Goal: Task Accomplishment & Management: Complete application form

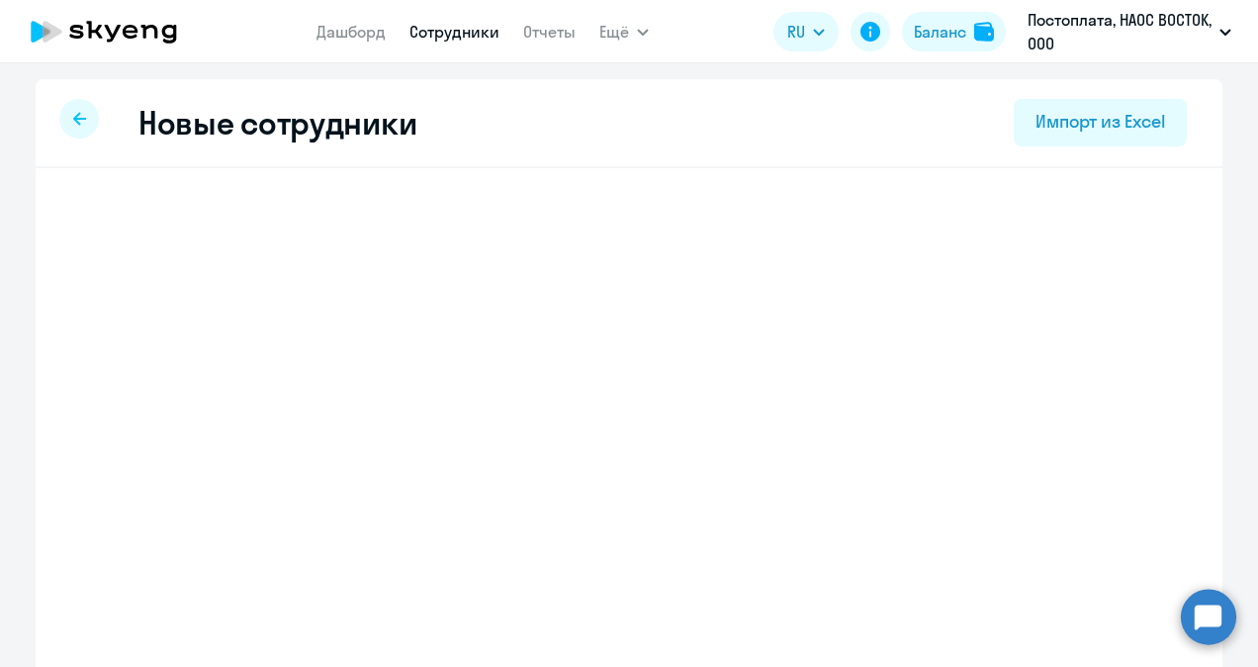
select select "english_adult_not_native_speaker"
select select "3"
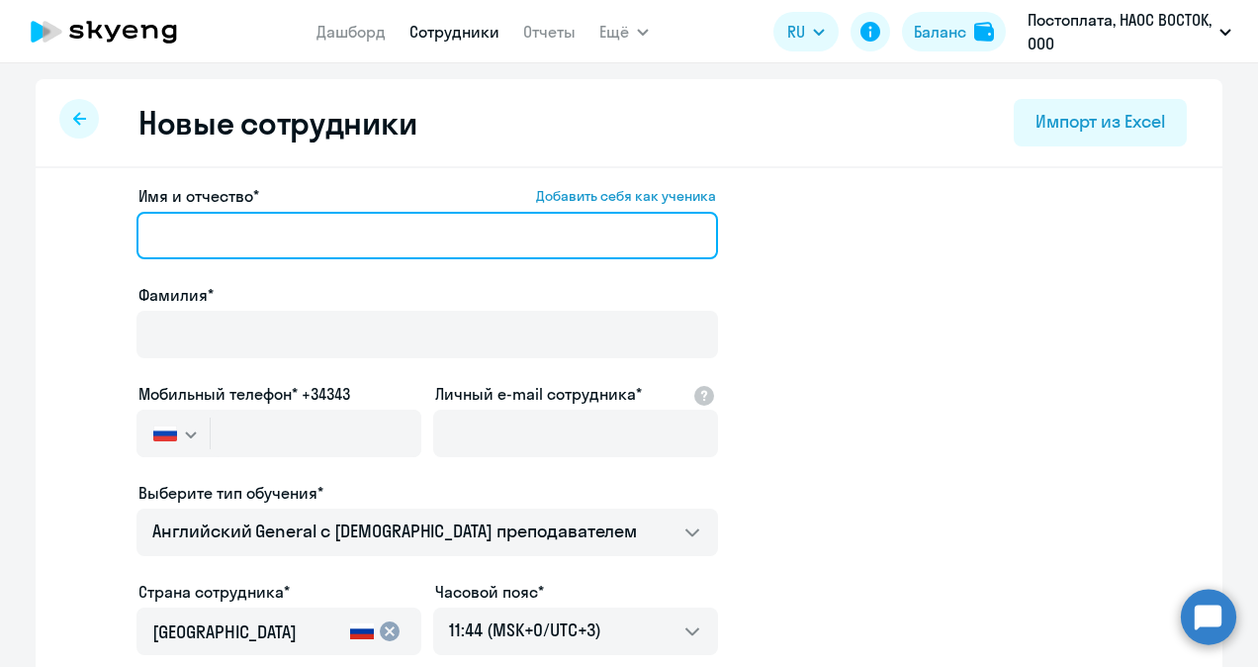
click at [309, 238] on input "Имя и отчество* Добавить себя как ученика" at bounding box center [428, 235] width 582 height 47
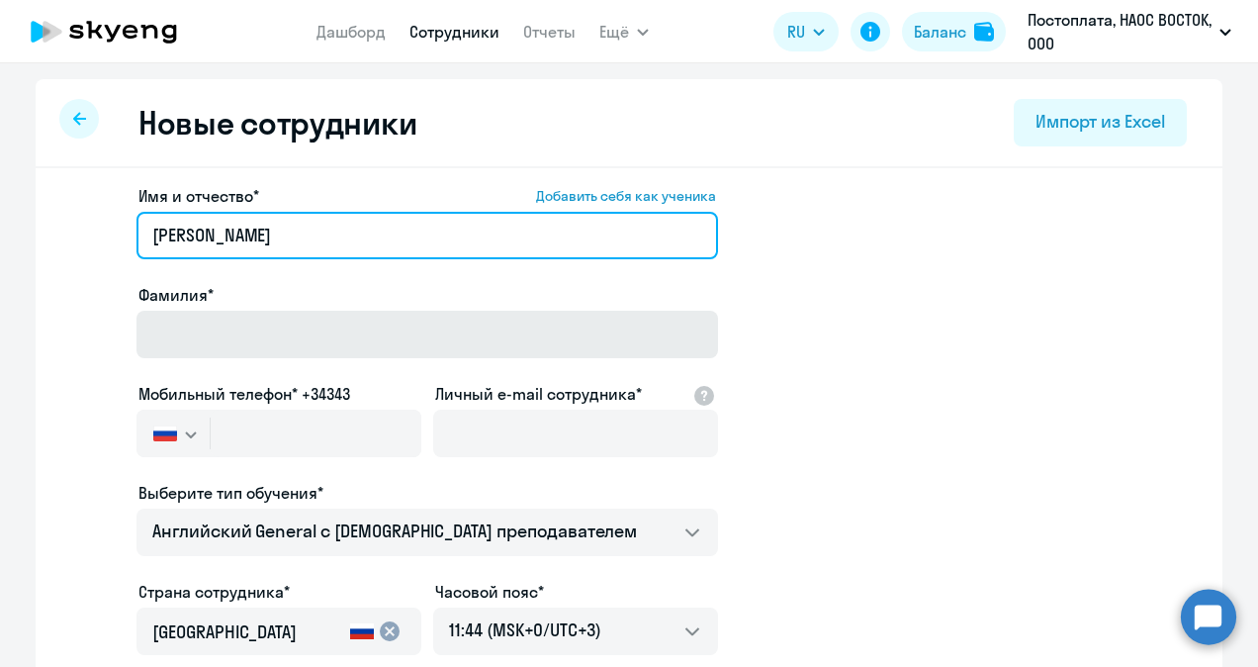
type input "[PERSON_NAME]"
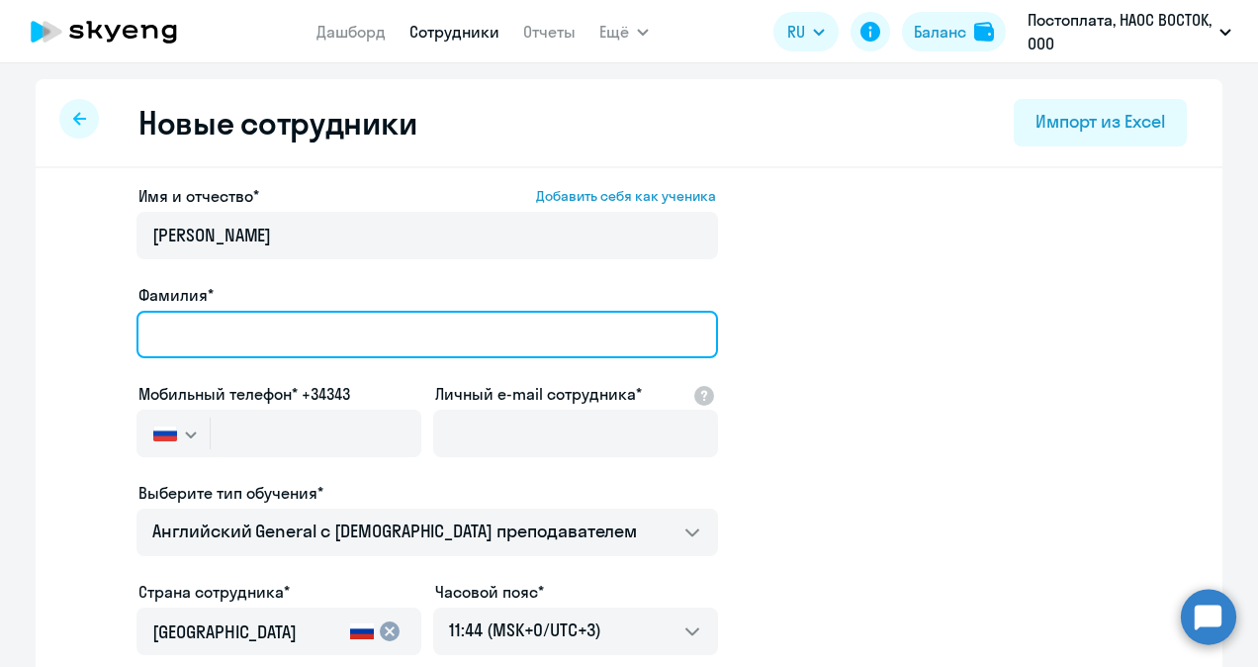
click at [249, 348] on input "Фамилия*" at bounding box center [428, 334] width 582 height 47
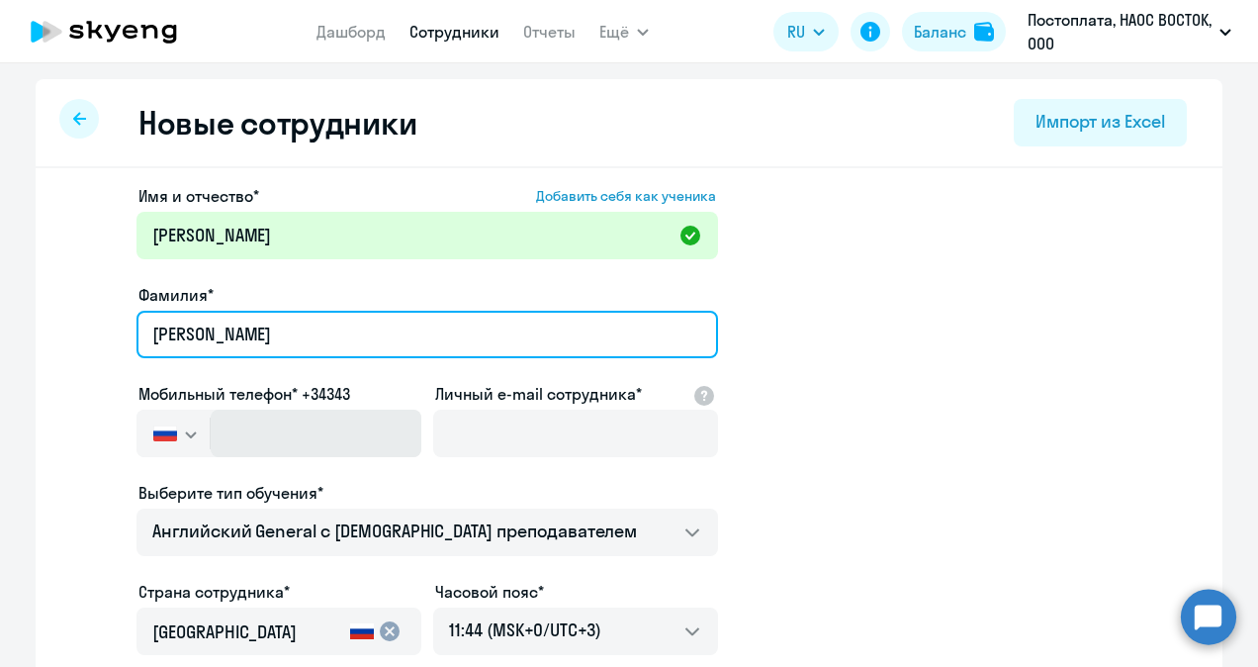
type input "[PERSON_NAME]"
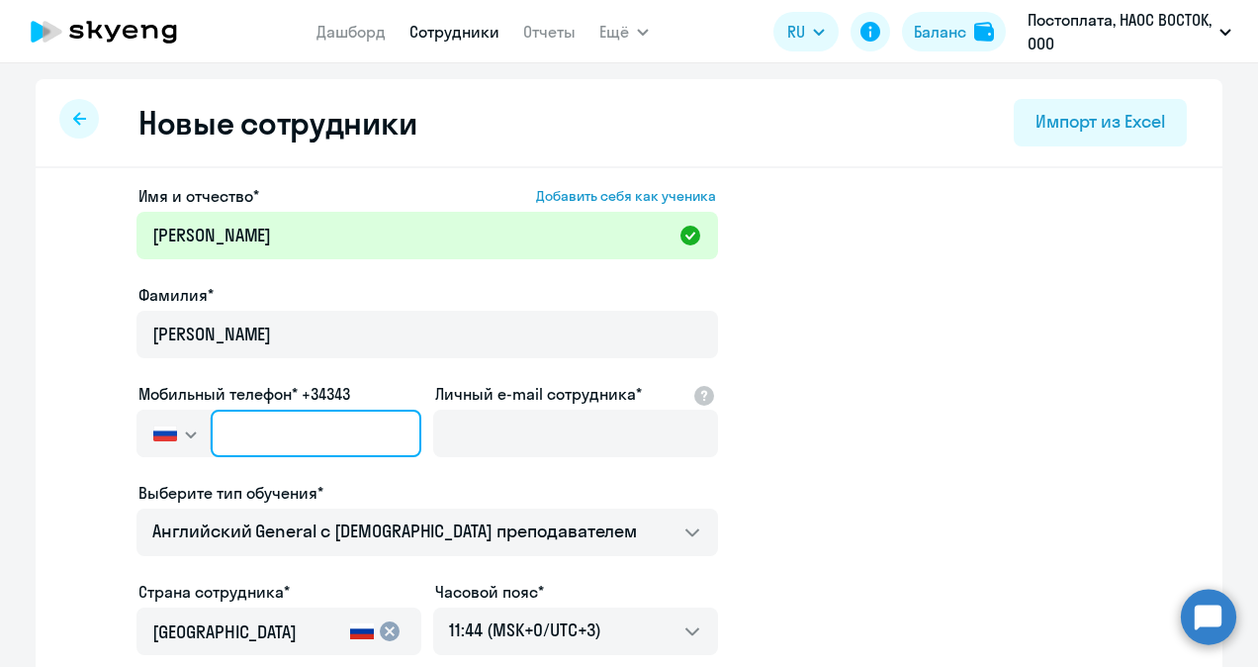
click at [279, 428] on input "text" at bounding box center [316, 433] width 211 height 47
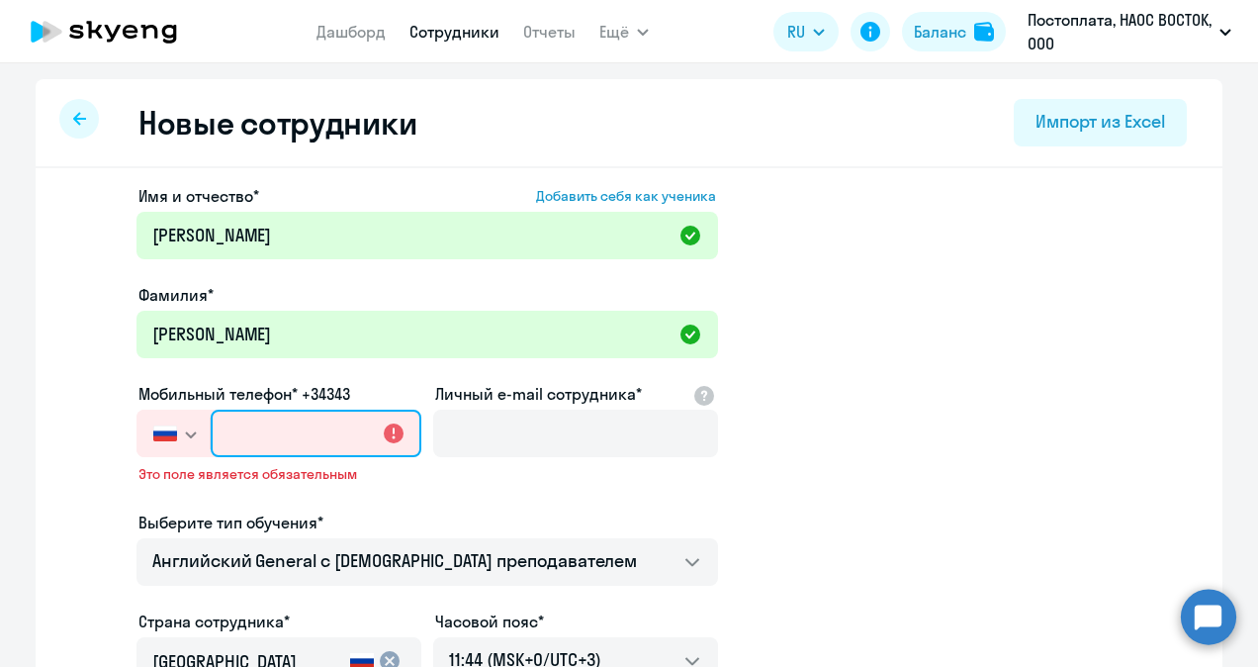
click at [309, 436] on input "text" at bounding box center [316, 433] width 211 height 47
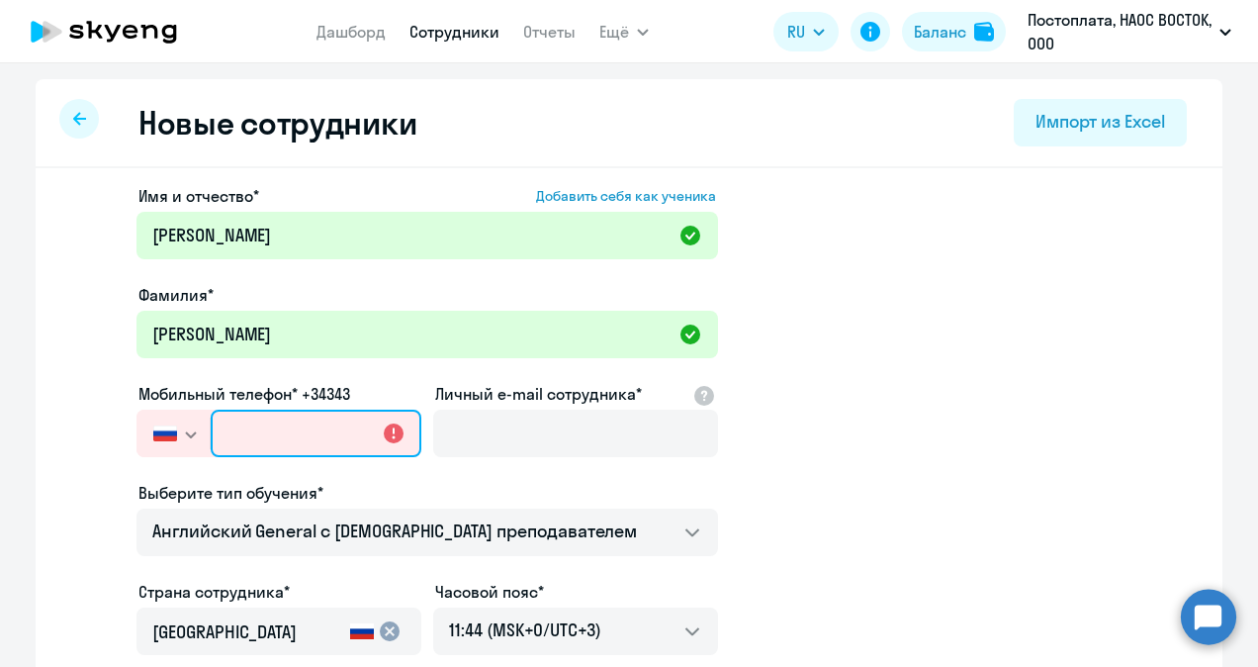
paste input "[PHONE_NUMBER]"
type input "[PHONE_NUMBER]"
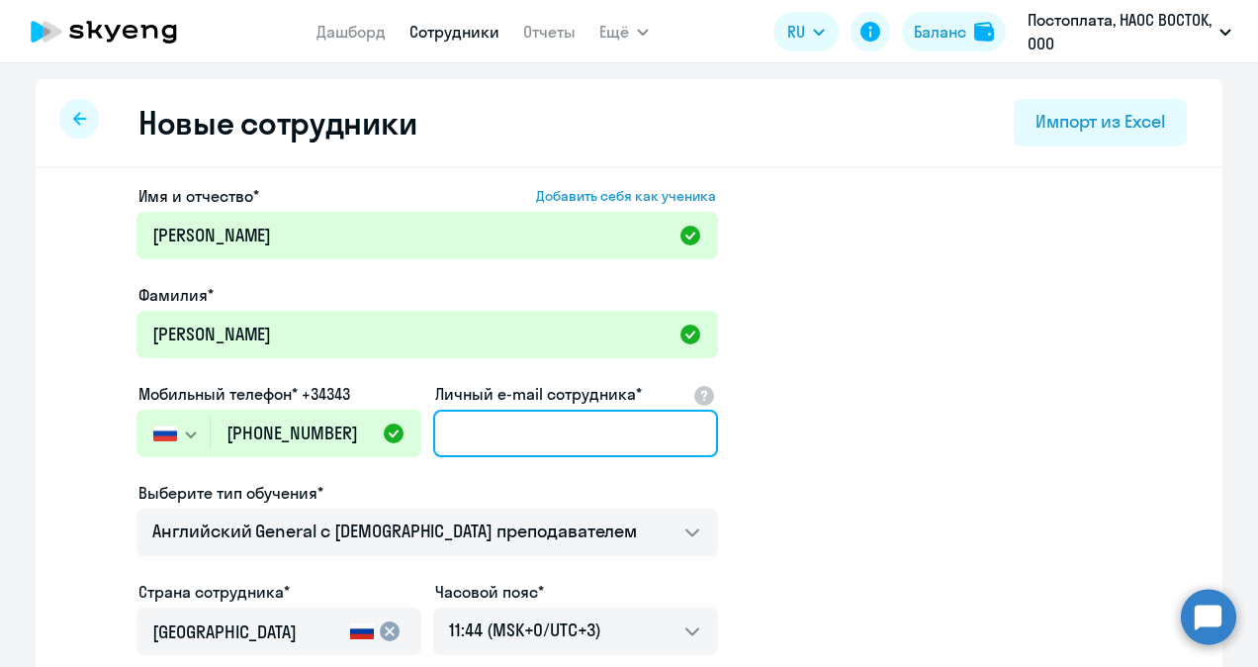
click at [515, 435] on input "Личный e-mail сотрудника*" at bounding box center [575, 433] width 285 height 47
paste input "[PERSON_NAME][EMAIL_ADDRESS][DOMAIN_NAME]"
type input "[PERSON_NAME][EMAIL_ADDRESS][DOMAIN_NAME]"
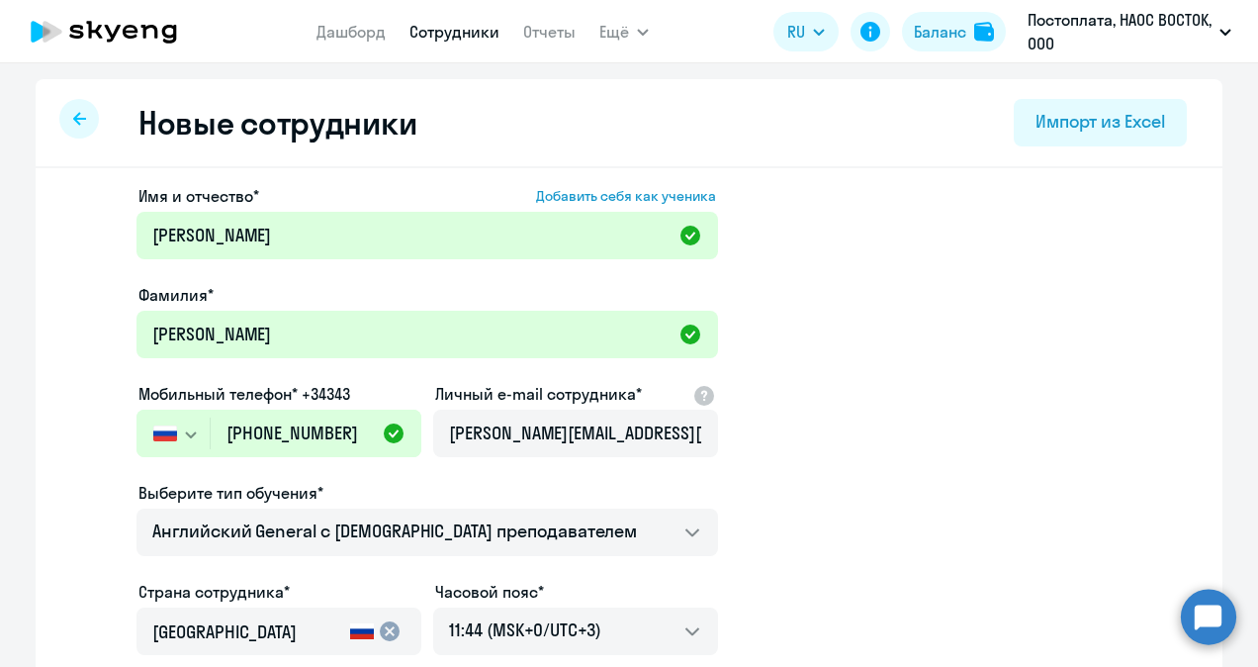
click at [880, 350] on app-new-student-form "Имя и отчество* Добавить себя как ученика [PERSON_NAME]* [PERSON_NAME] Мобильны…" at bounding box center [629, 536] width 1124 height 705
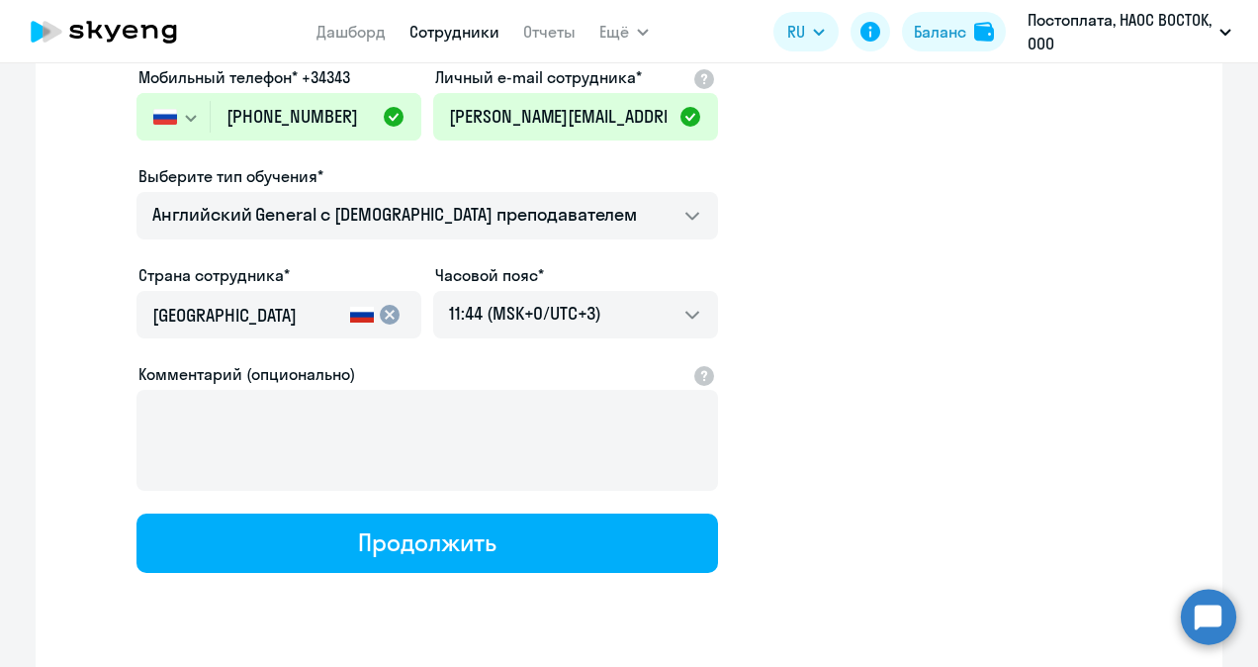
scroll to position [321, 0]
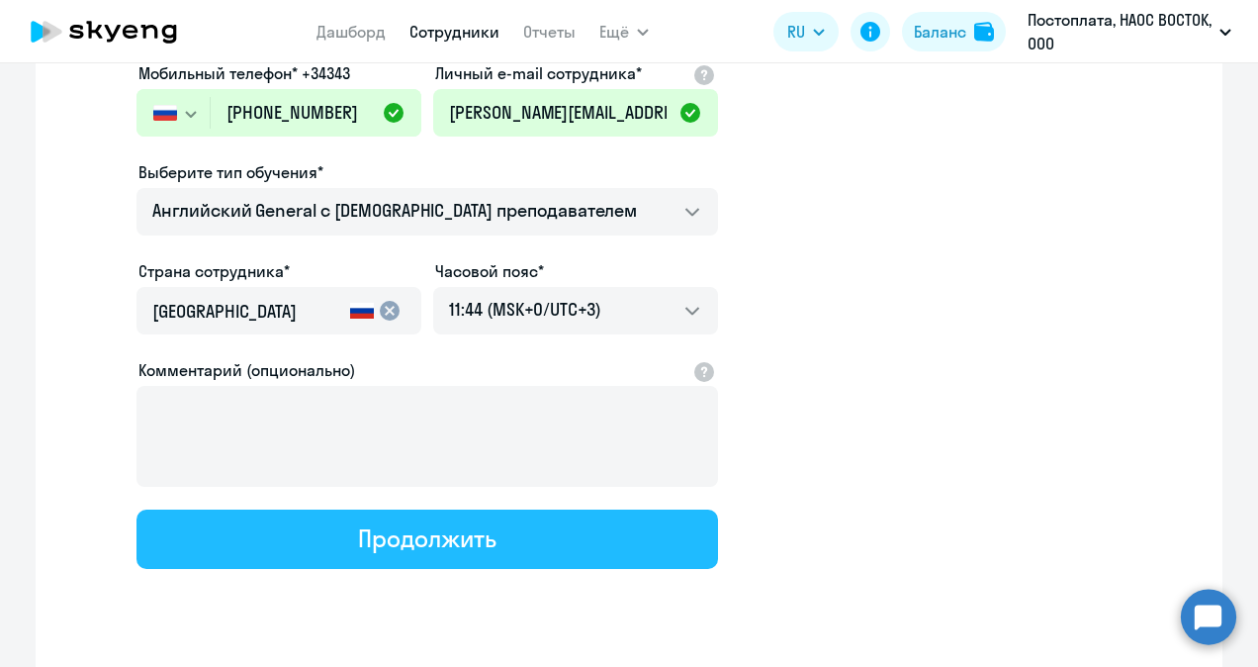
click at [490, 536] on button "Продолжить" at bounding box center [428, 538] width 582 height 59
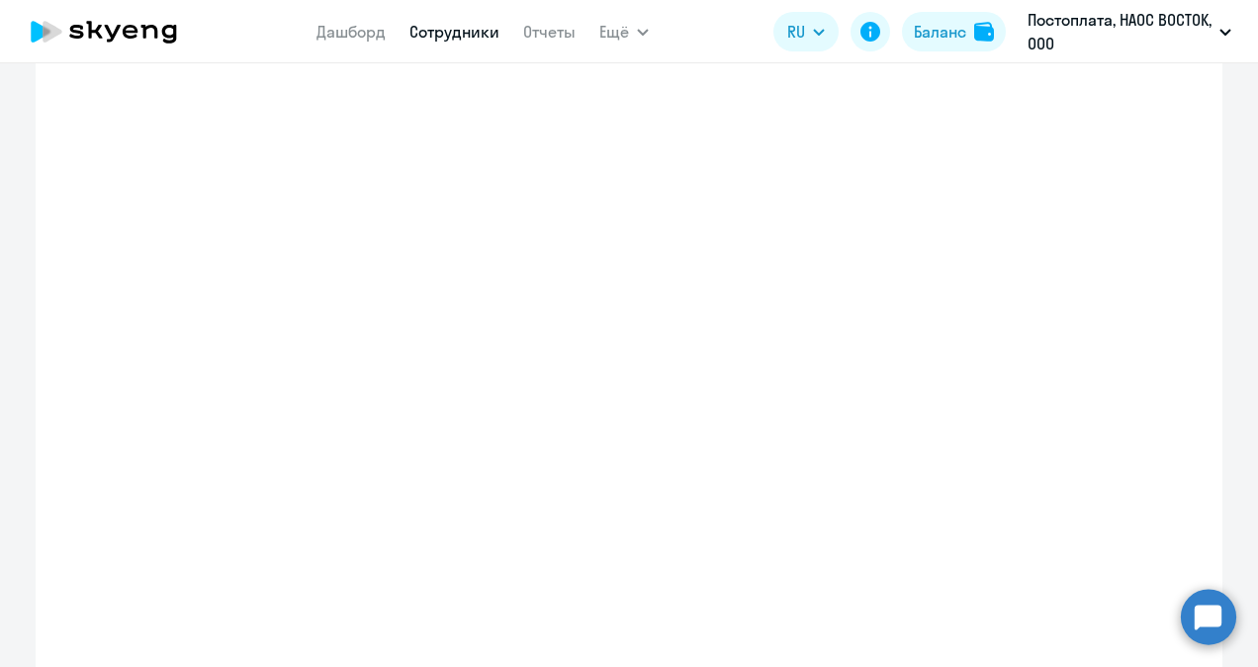
select select "english_adult_not_native_speaker"
select select "3"
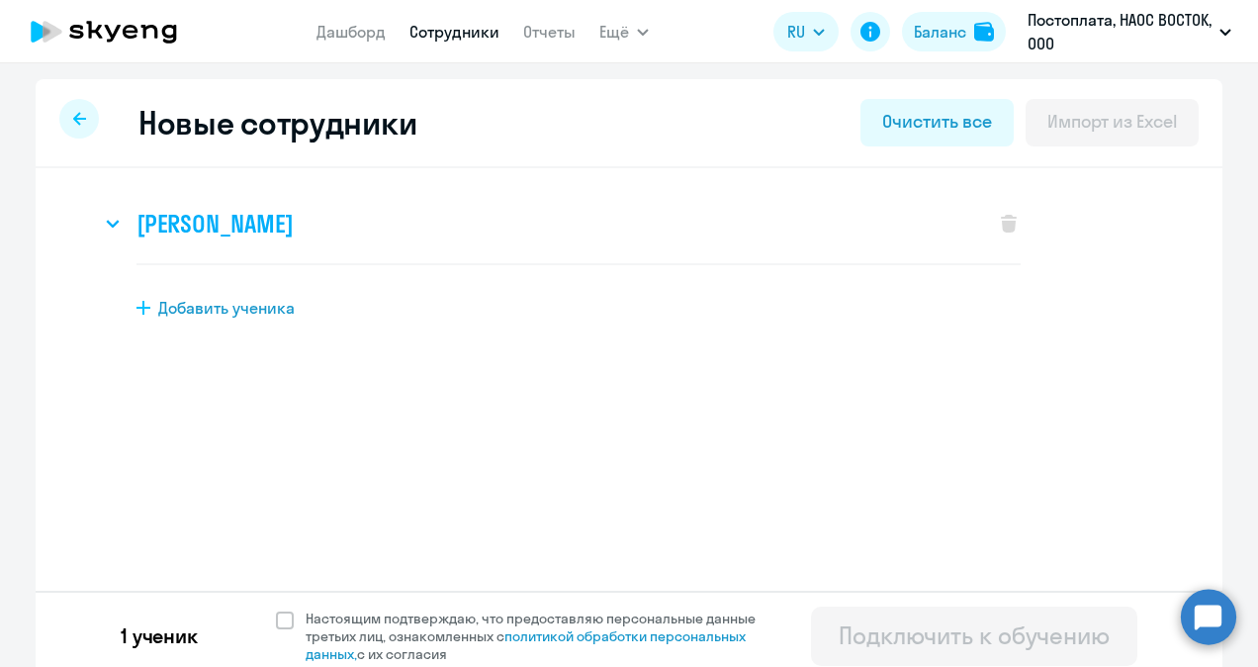
click at [253, 222] on h3 "[PERSON_NAME]" at bounding box center [215, 224] width 156 height 32
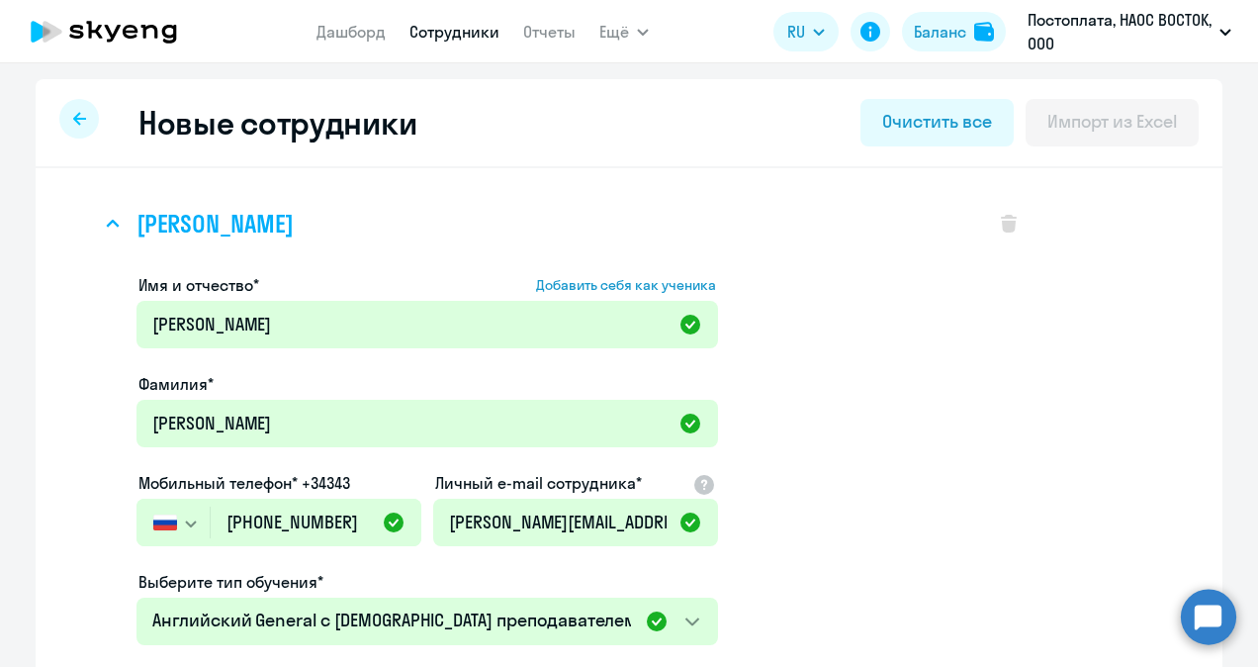
click at [276, 201] on div "[PERSON_NAME]" at bounding box center [538, 223] width 875 height 79
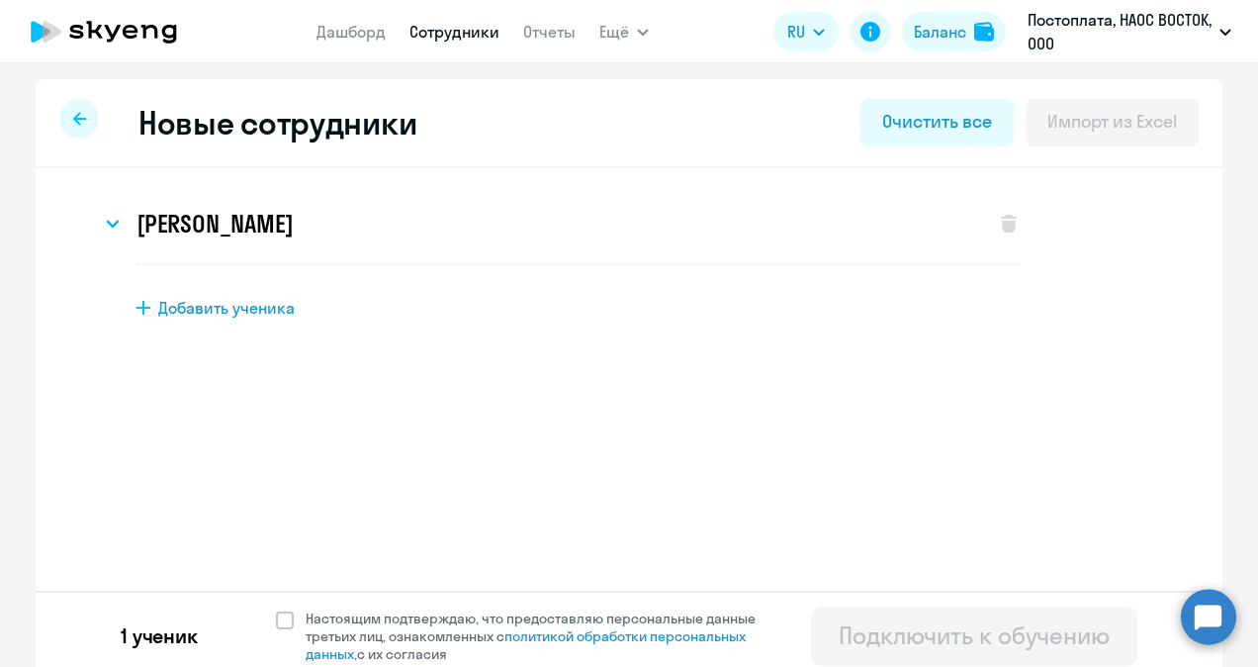
scroll to position [12, 0]
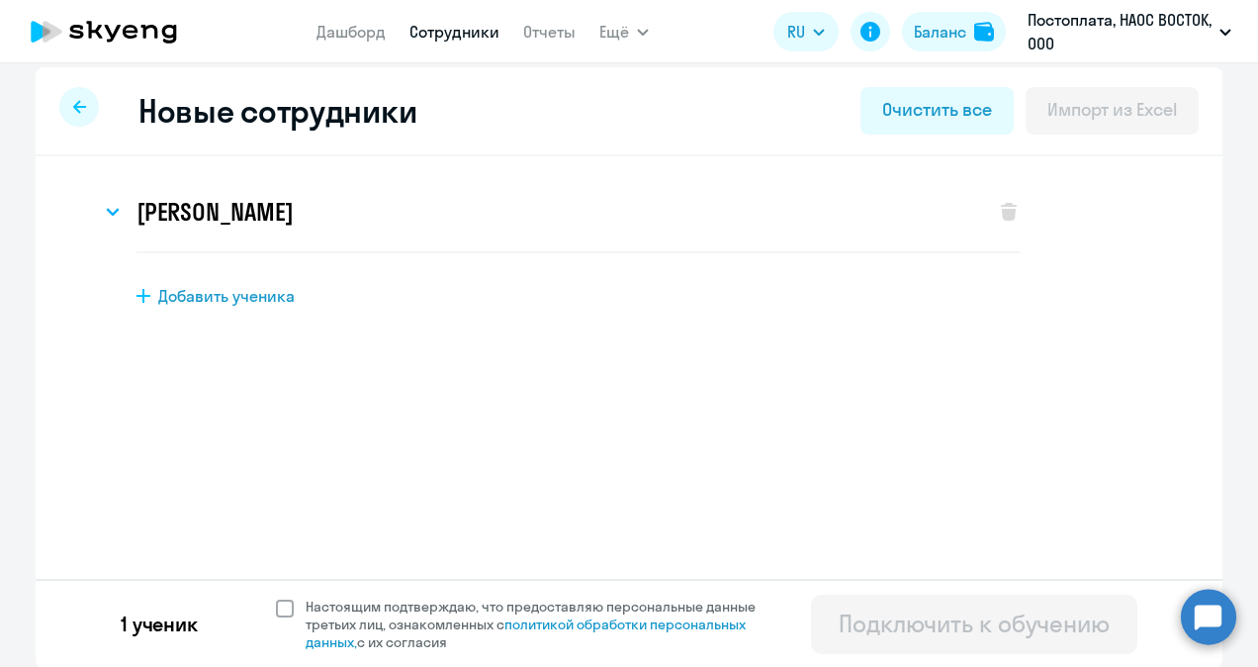
click at [279, 603] on span at bounding box center [285, 609] width 18 height 18
click at [276, 598] on input "Настоящим подтверждаю, что предоставляю персональные данные третьих лиц, ознако…" at bounding box center [275, 597] width 1 height 1
checkbox input "true"
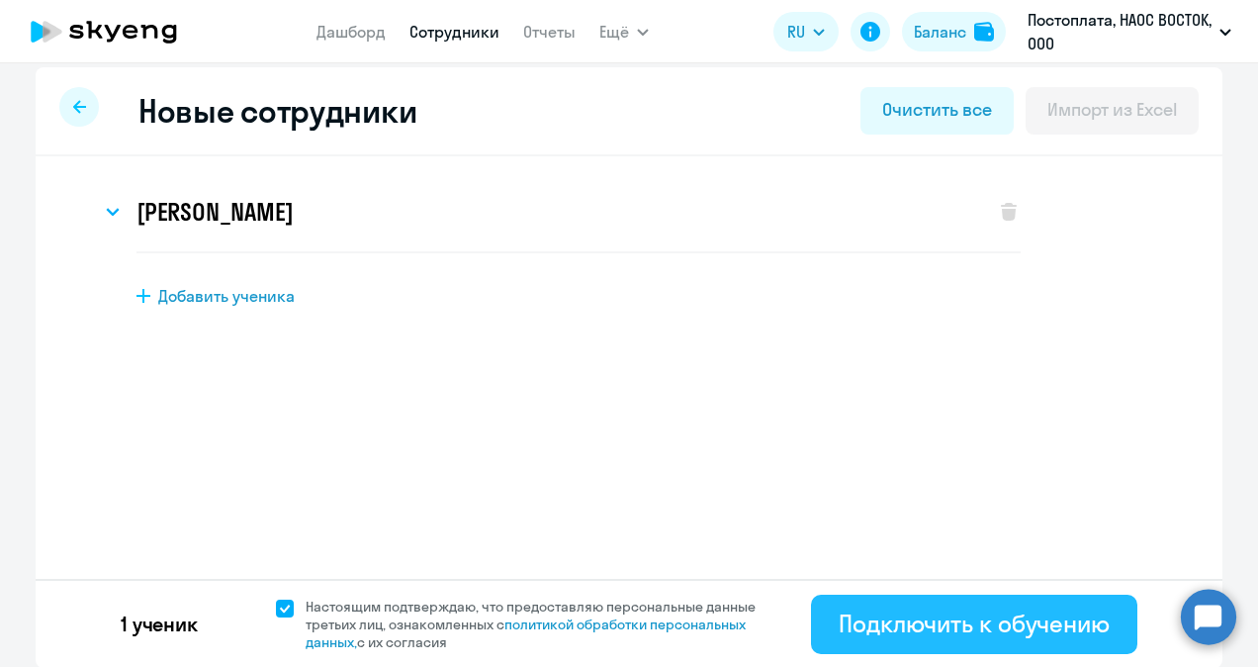
click at [930, 617] on div "Подключить к обучению" at bounding box center [974, 623] width 271 height 32
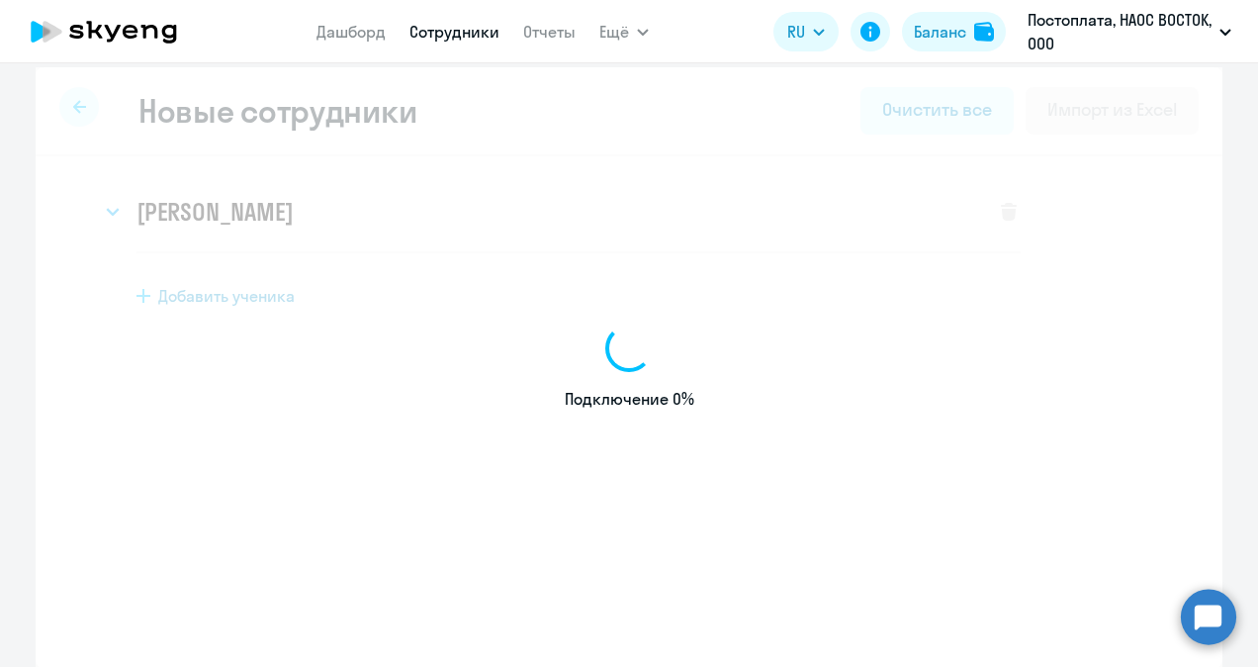
select select "english_adult_not_native_speaker"
select select "3"
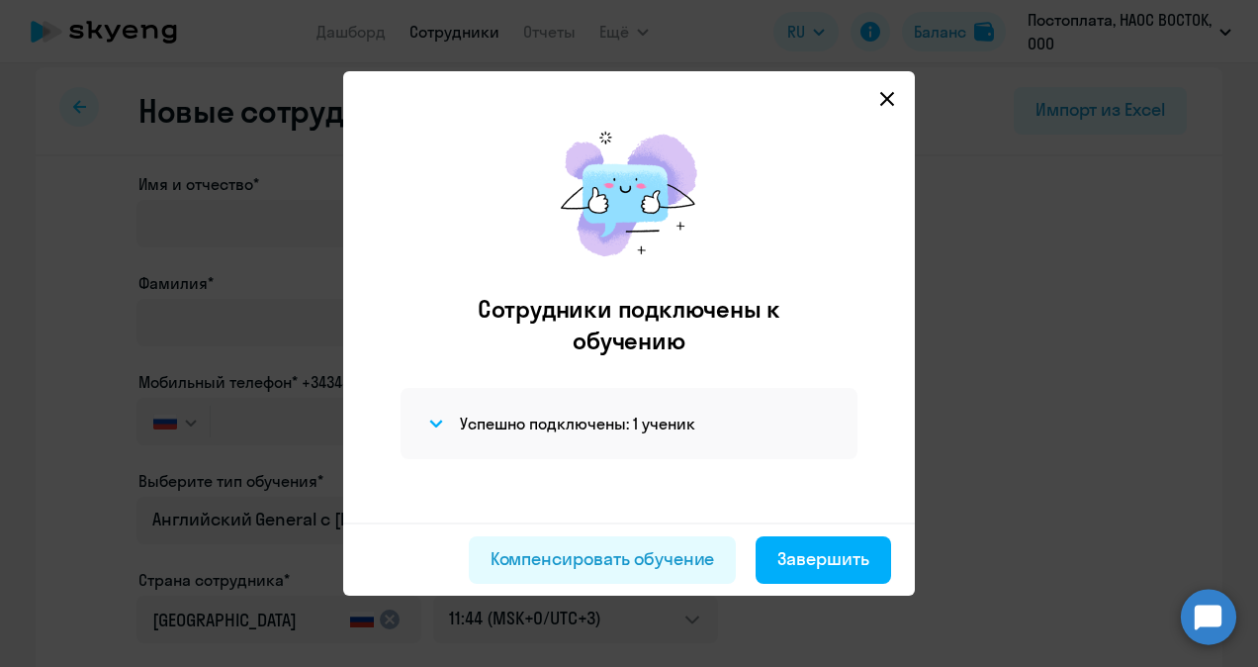
click at [894, 95] on icon at bounding box center [888, 99] width 16 height 16
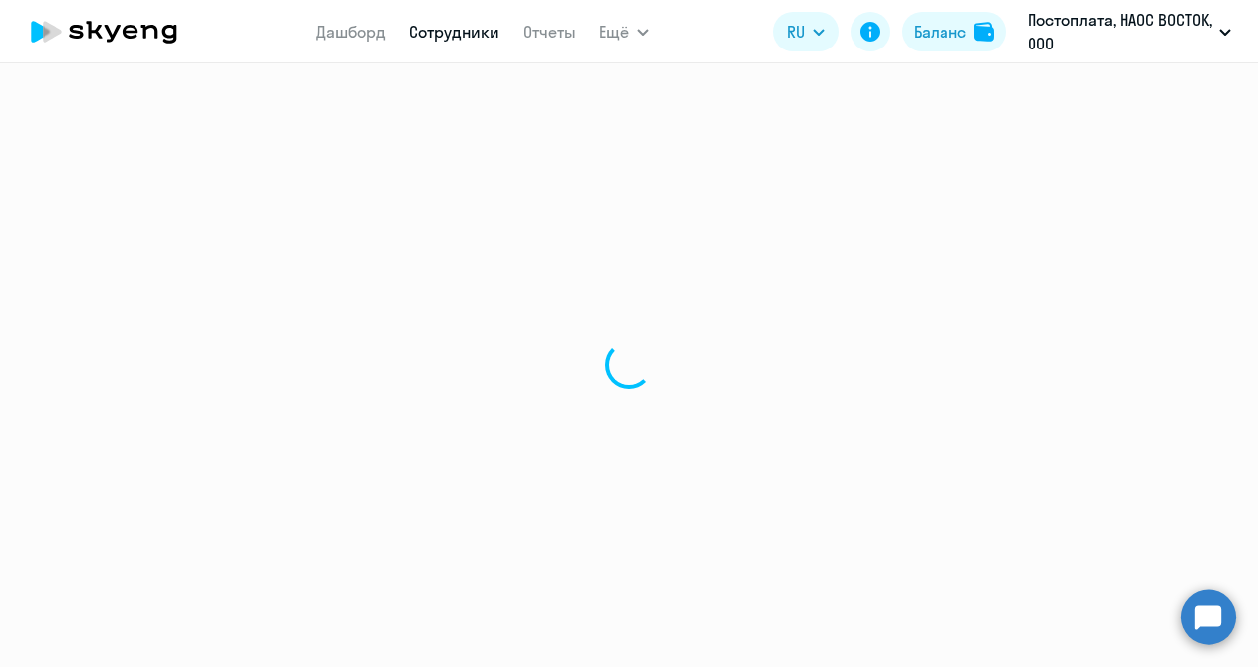
select select "30"
